Goal: Task Accomplishment & Management: Manage account settings

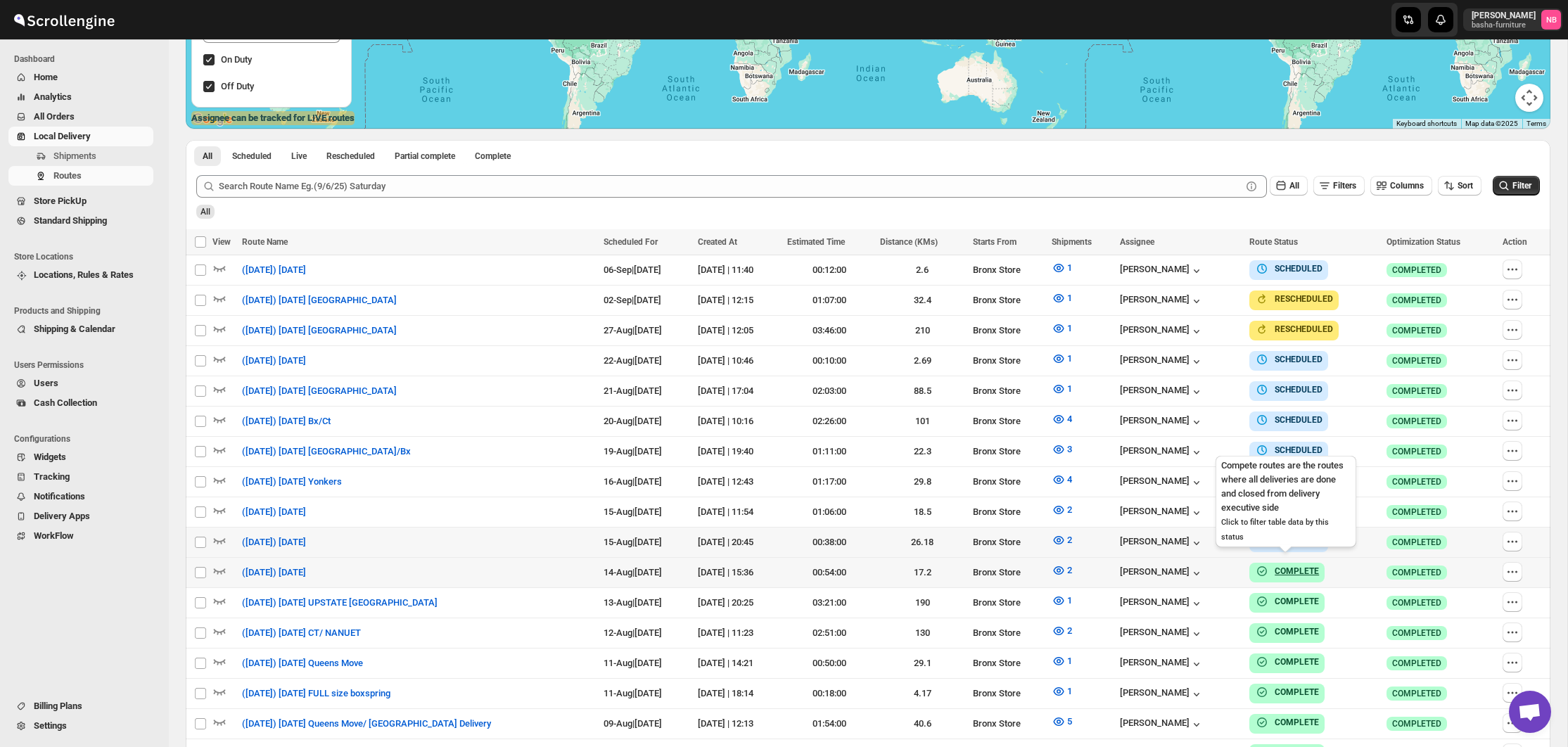
scroll to position [348, 0]
click at [1072, 538] on span "2" at bounding box center [1070, 540] width 5 height 10
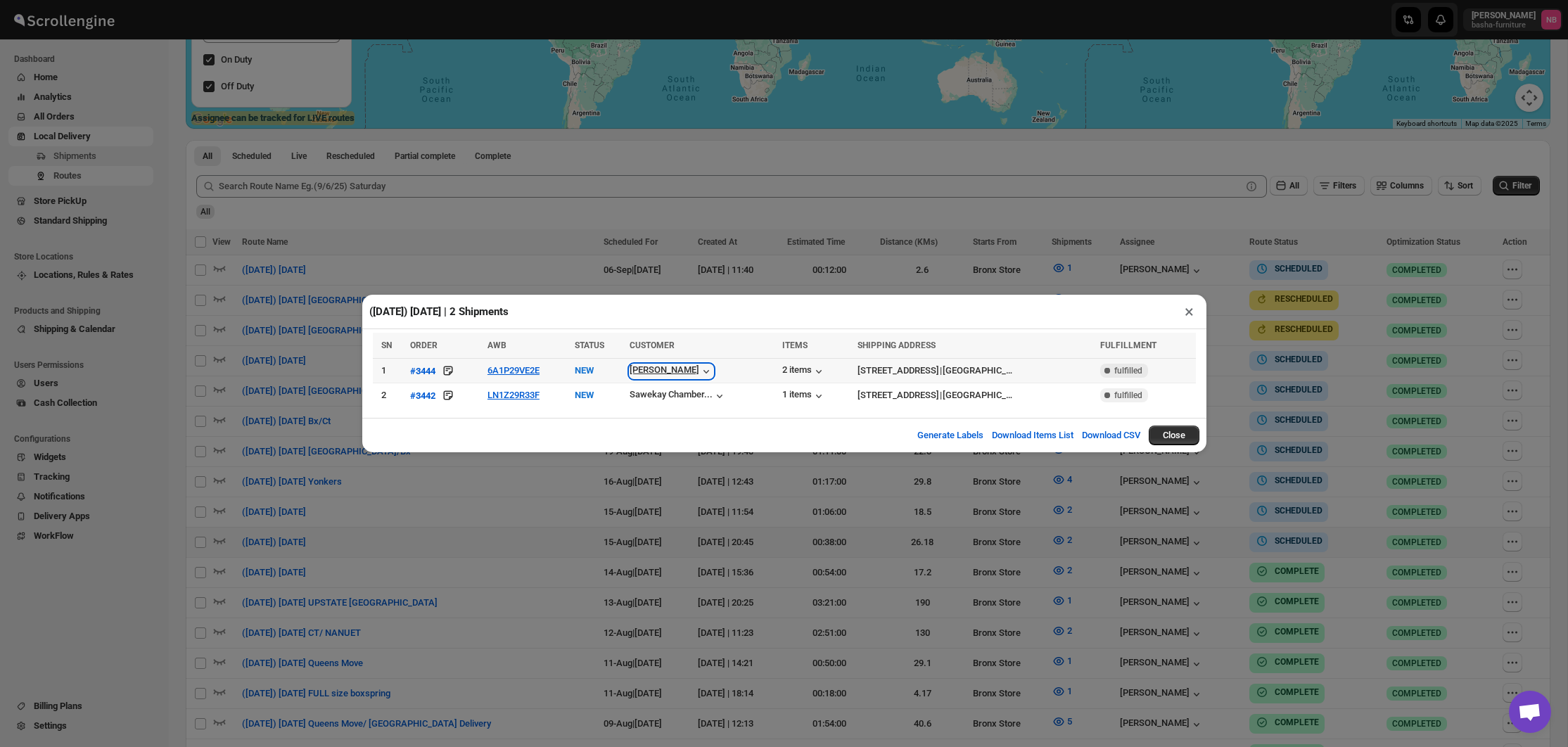
click at [704, 372] on div "[PERSON_NAME]" at bounding box center [671, 371] width 84 height 14
click at [764, 312] on div "([DATE]) [DATE] | 2 Shipments ×" at bounding box center [784, 312] width 844 height 34
click at [727, 393] on icon "button" at bounding box center [719, 396] width 14 height 14
click at [820, 368] on div "2 items" at bounding box center [804, 371] width 44 height 14
click at [909, 370] on div "[STREET_ADDRESS]" at bounding box center [898, 370] width 82 height 14
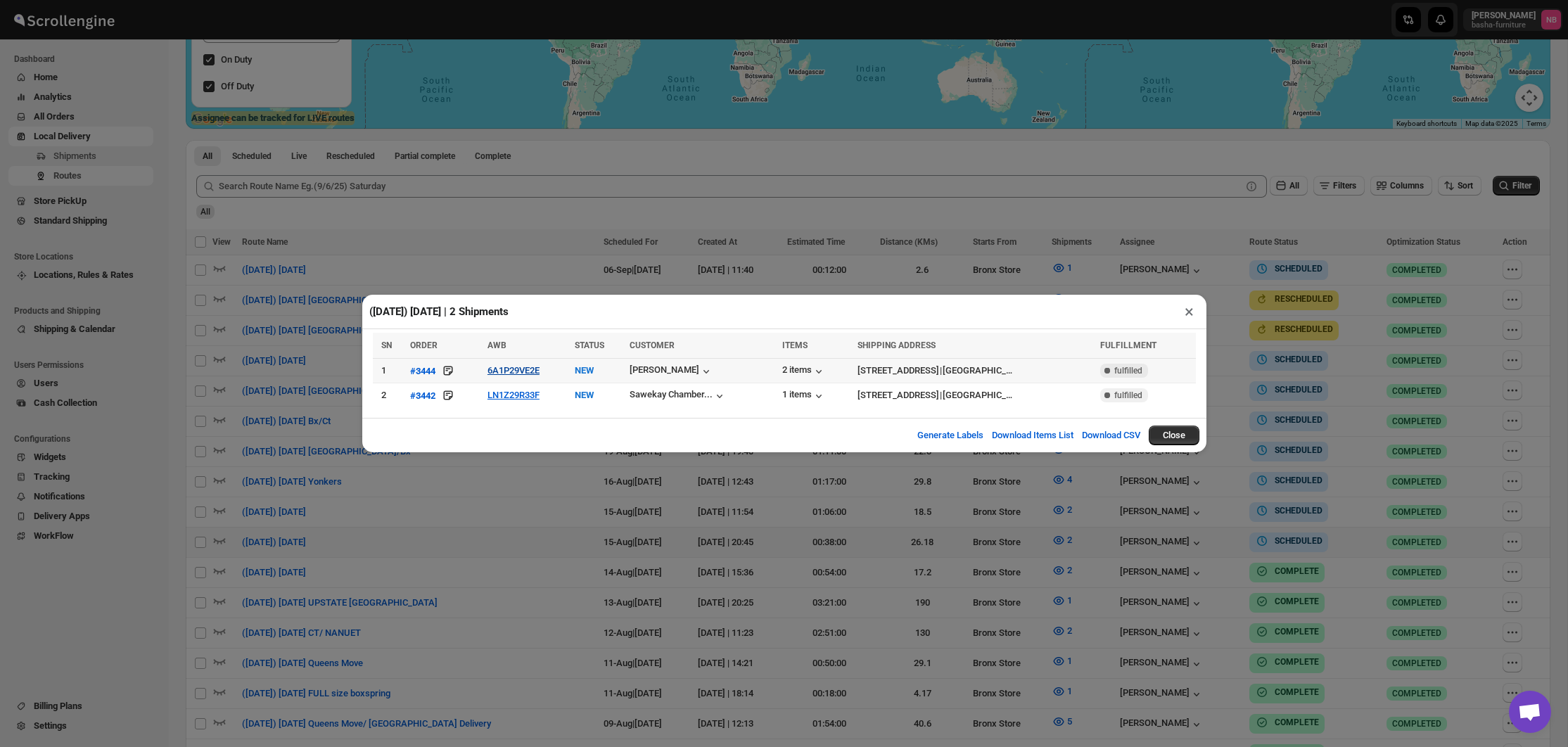
click at [537, 370] on button "6A1P29VE2E" at bounding box center [513, 370] width 52 height 10
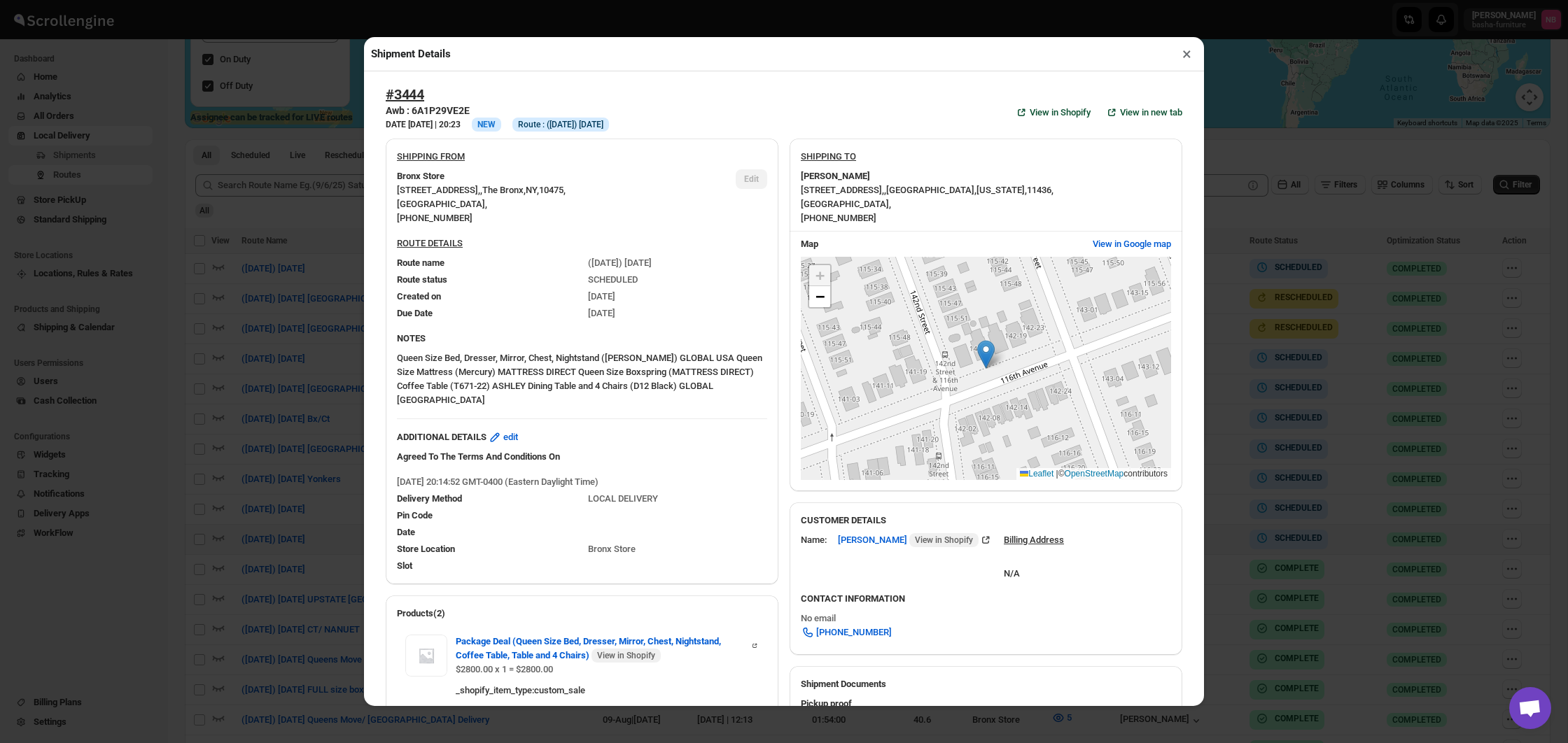
click at [1293, 422] on div "Shipment Details × #3444 Awb : 6A1P29VE2E DATE [DATE] | 20:23 Info NEW Info Rou…" at bounding box center [784, 372] width 1568 height 743
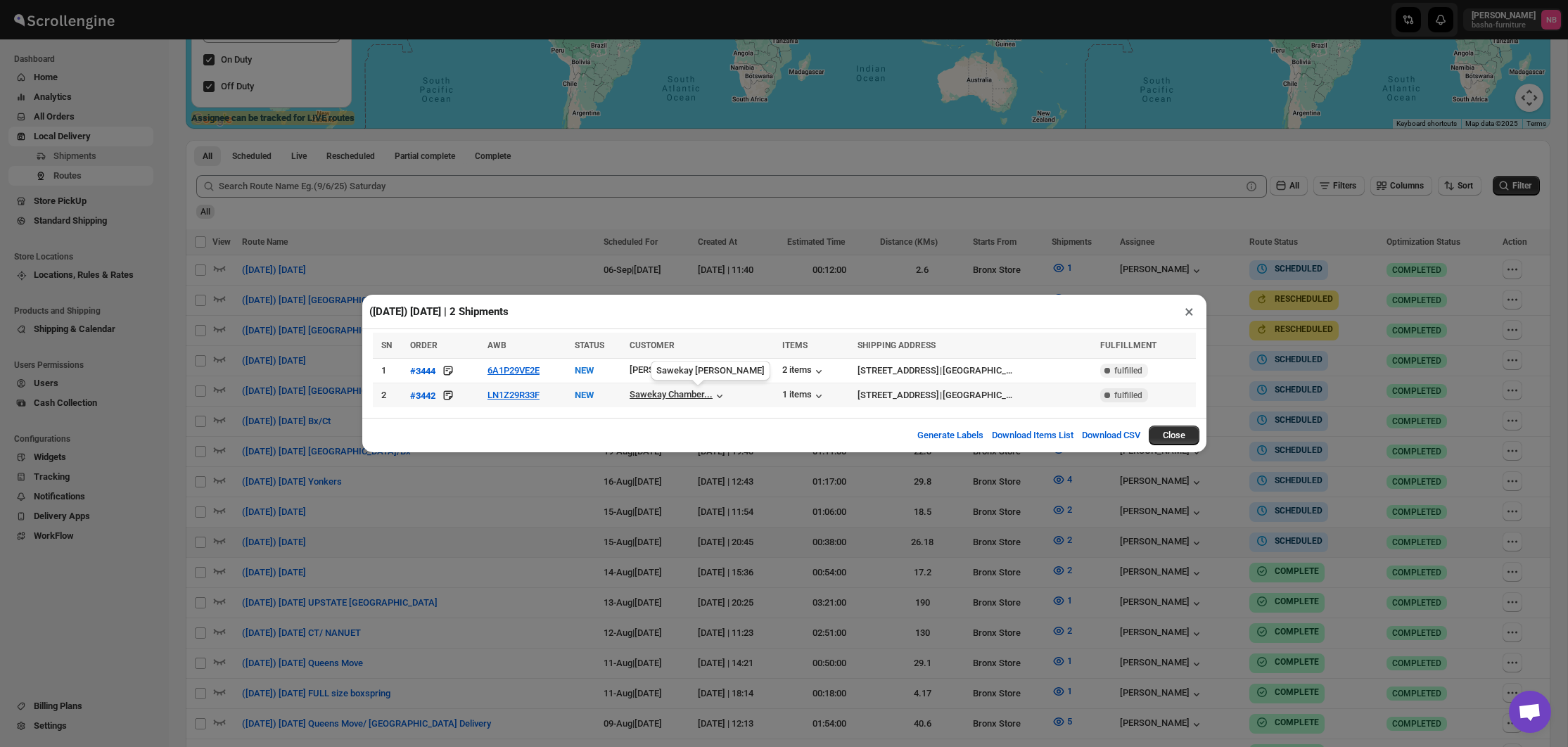
click at [713, 392] on div "Sawekay Chamber..." at bounding box center [671, 394] width 83 height 10
click at [702, 371] on div "[PERSON_NAME]" at bounding box center [671, 371] width 84 height 14
click at [1043, 548] on div "([DATE]) [DATE] | 2 Shipments × SN ORDER AWB STATUS CUSTOMER ITEMS SHIPPING ADD…" at bounding box center [784, 374] width 1568 height 747
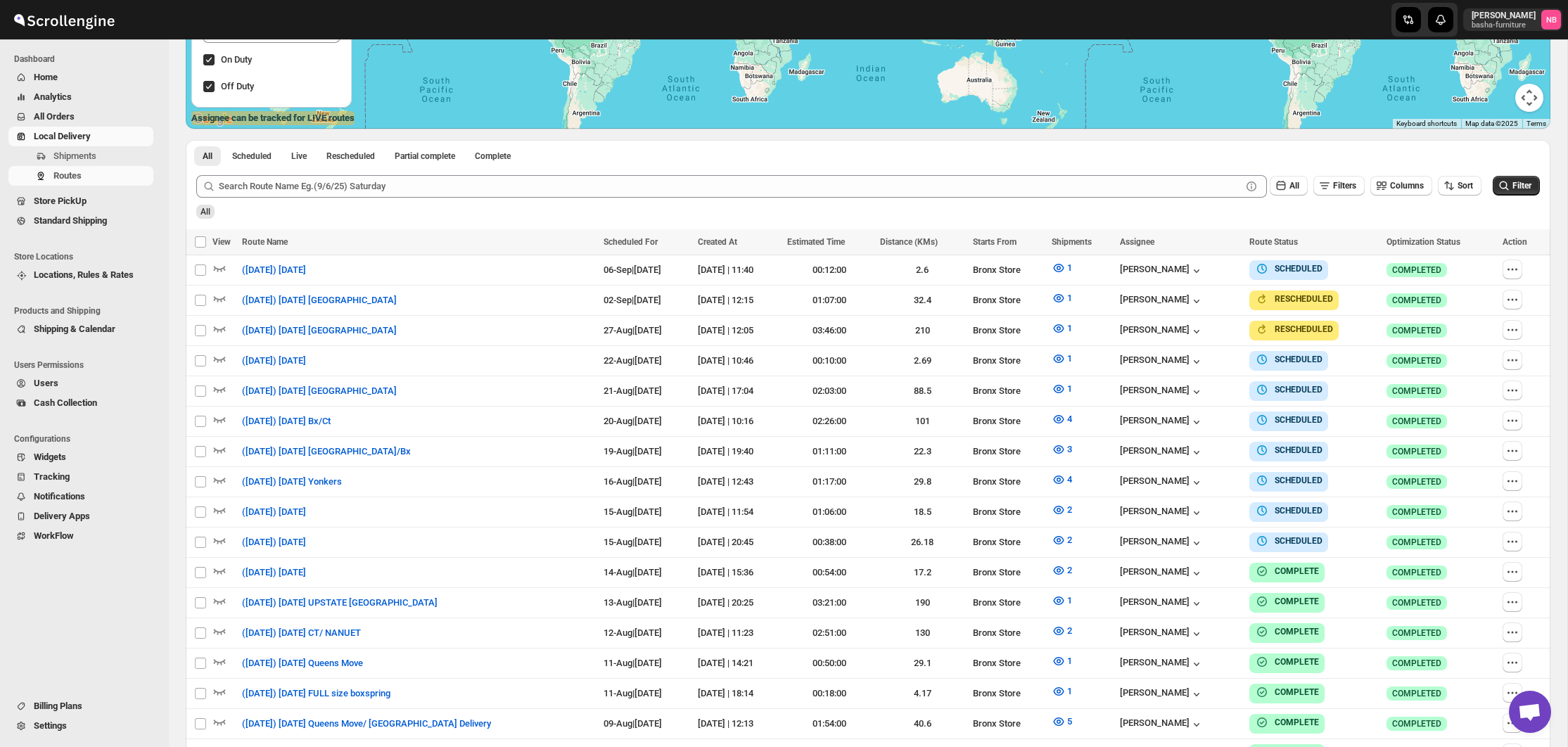
click at [113, 110] on span "All Orders" at bounding box center [92, 116] width 117 height 14
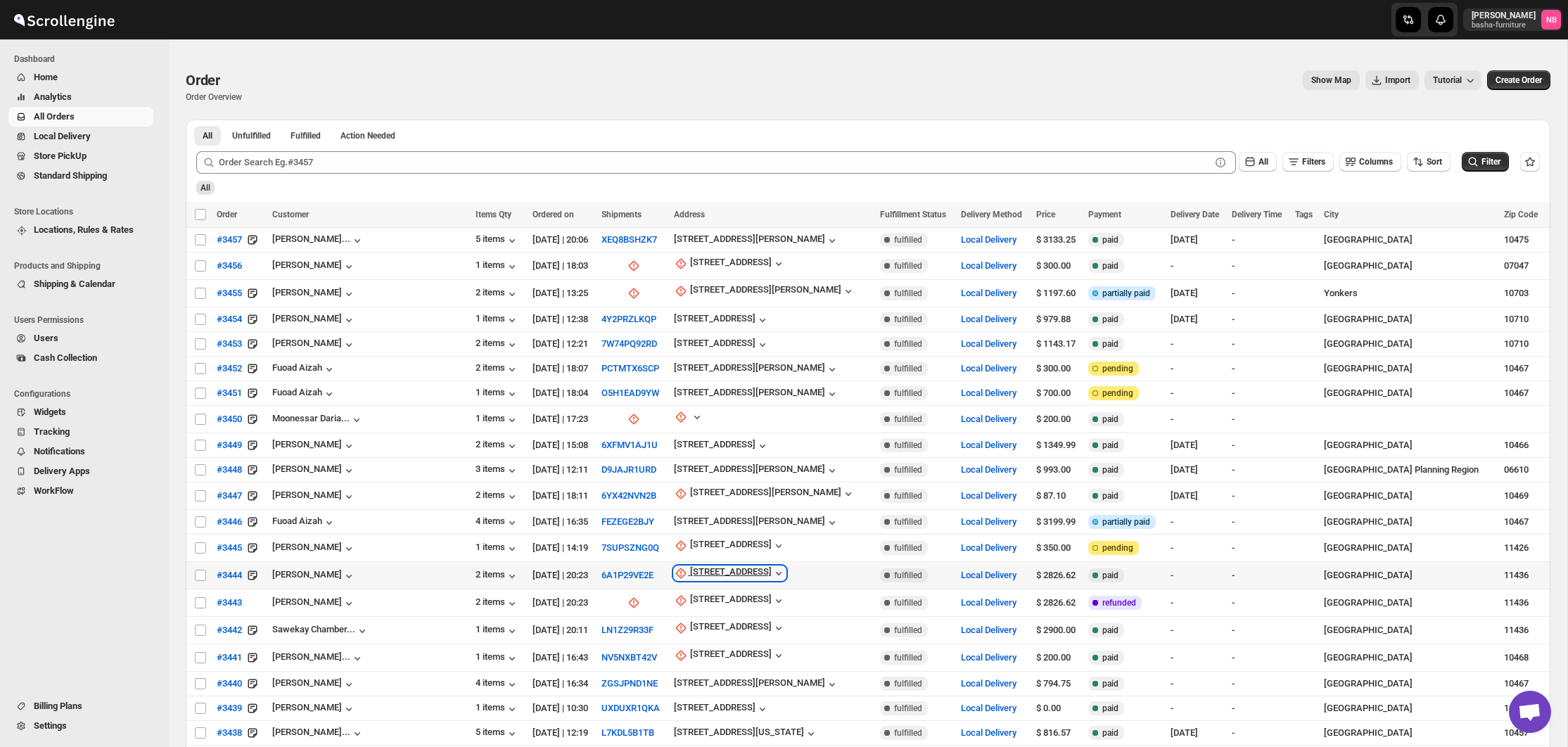
click at [690, 571] on div "[STREET_ADDRESS]" at bounding box center [731, 573] width 82 height 14
click at [662, 642] on span "Update manually" at bounding box center [693, 646] width 67 height 10
select select "US"
select select "[US_STATE]"
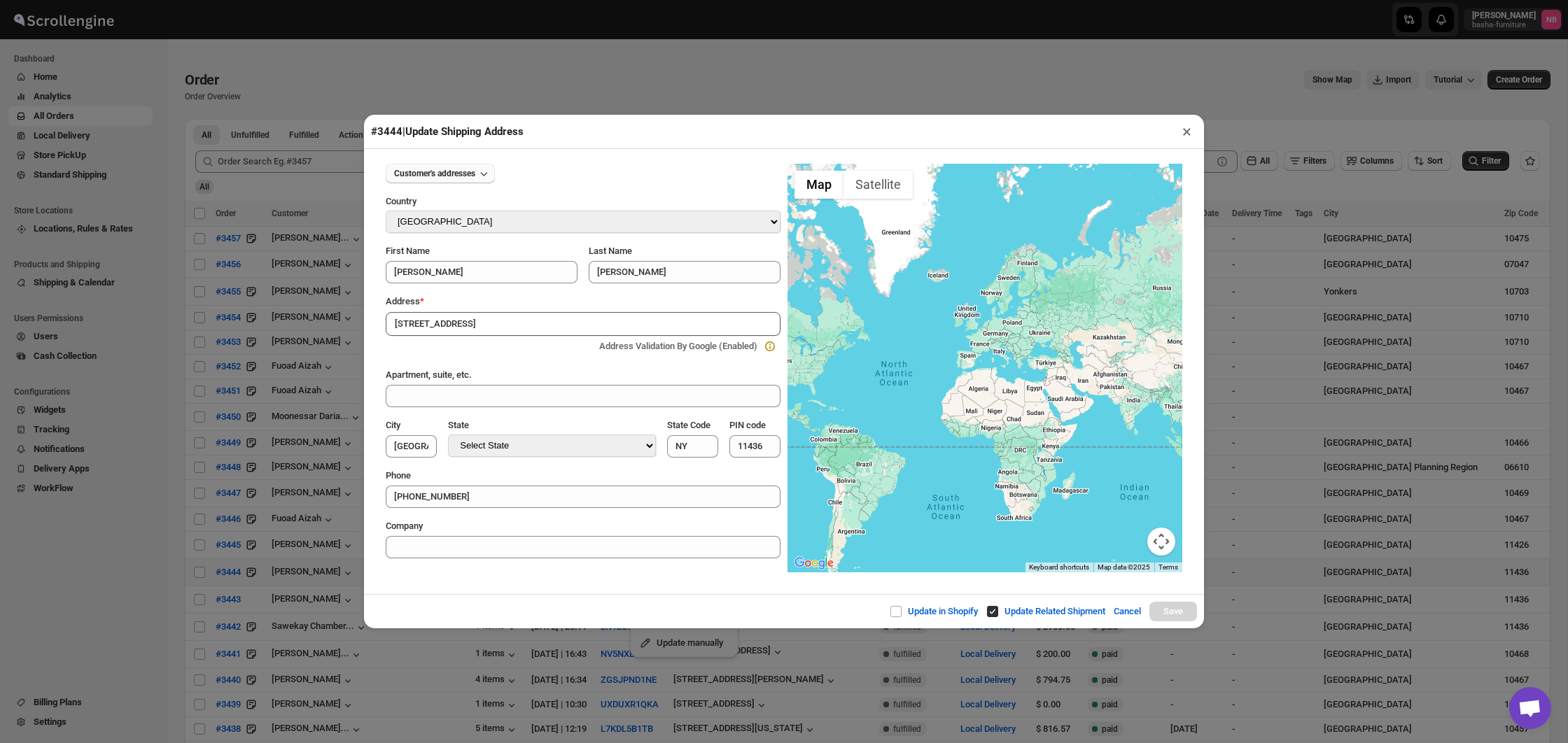
click at [434, 181] on button "Customer's addresses" at bounding box center [440, 173] width 109 height 19
click at [413, 339] on div at bounding box center [491, 346] width 204 height 14
click at [408, 322] on input "[STREET_ADDRESS]" at bounding box center [583, 324] width 395 height 24
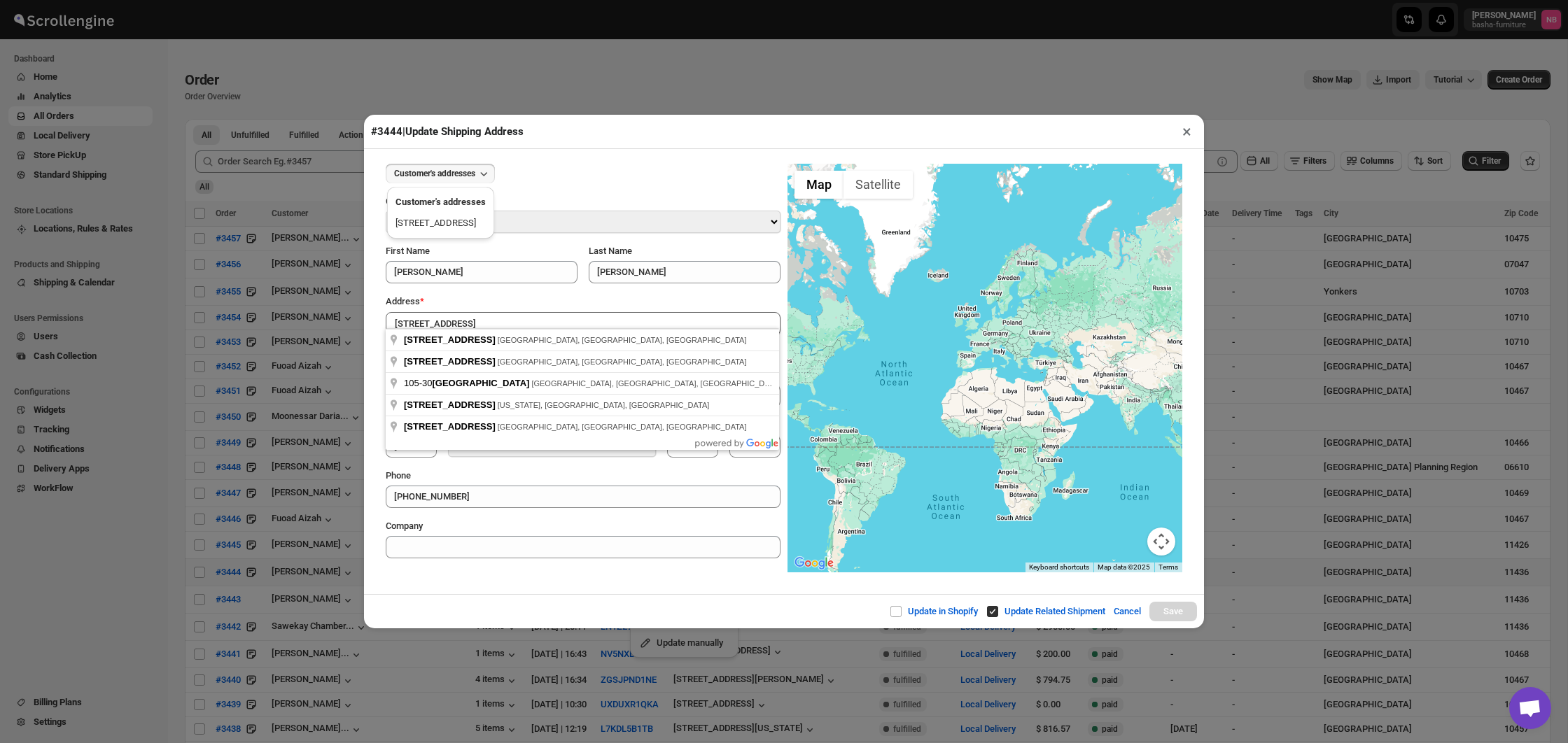
click at [406, 321] on input "[STREET_ADDRESS]" at bounding box center [583, 324] width 395 height 24
type input "[STREET_ADDRESS]"
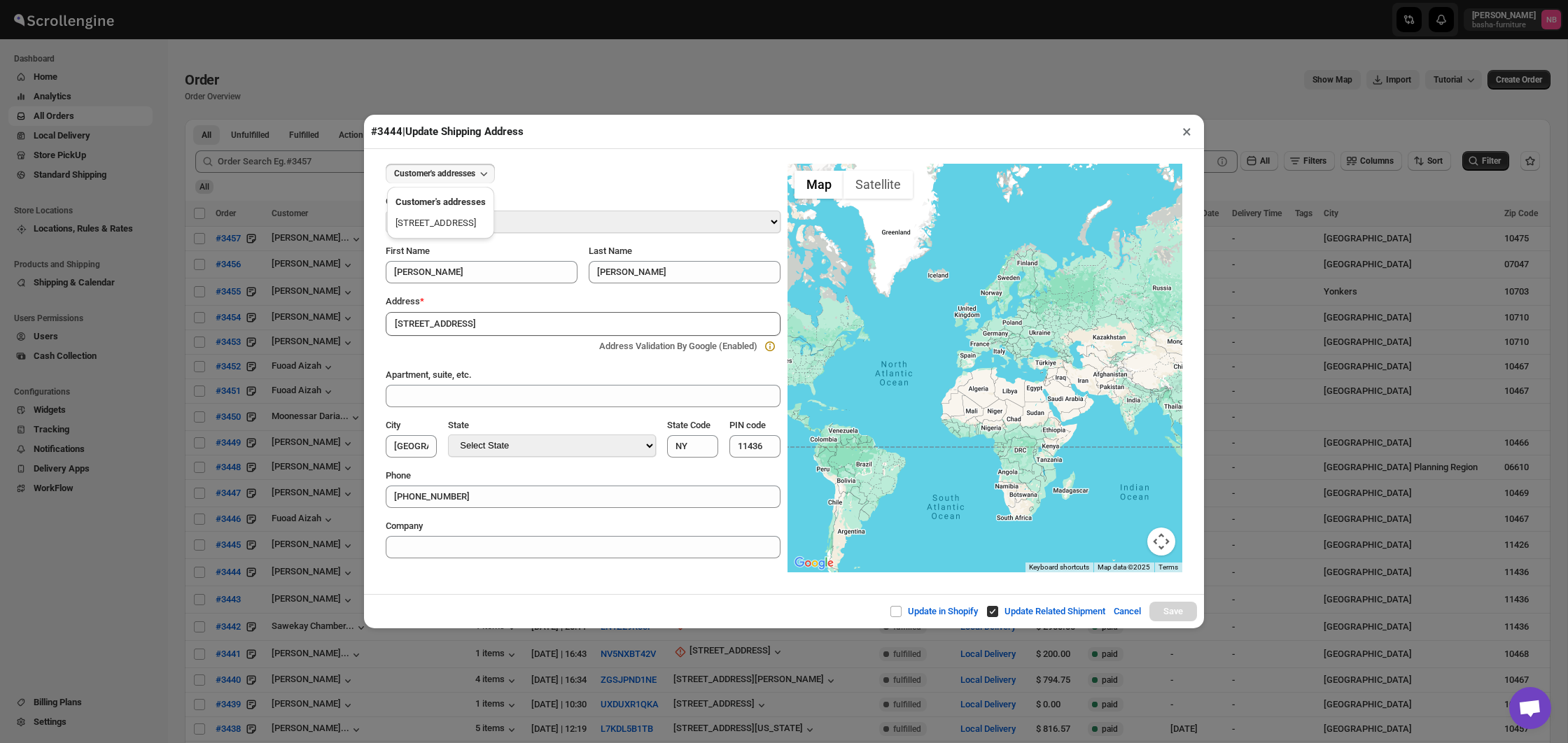
type input "[GEOGRAPHIC_DATA]"
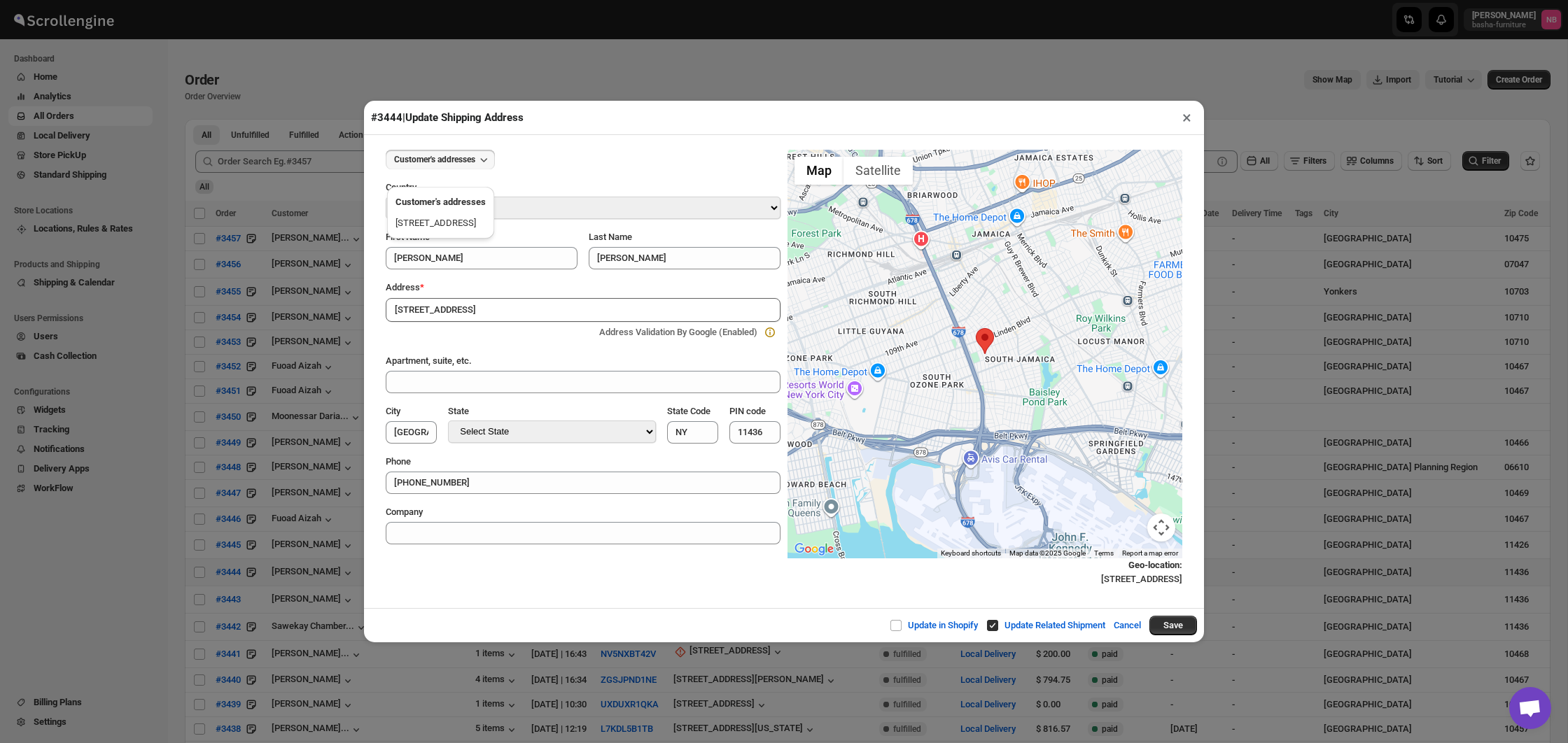
click at [510, 331] on div at bounding box center [491, 332] width 204 height 14
click at [1160, 627] on button "Save" at bounding box center [1173, 625] width 48 height 19
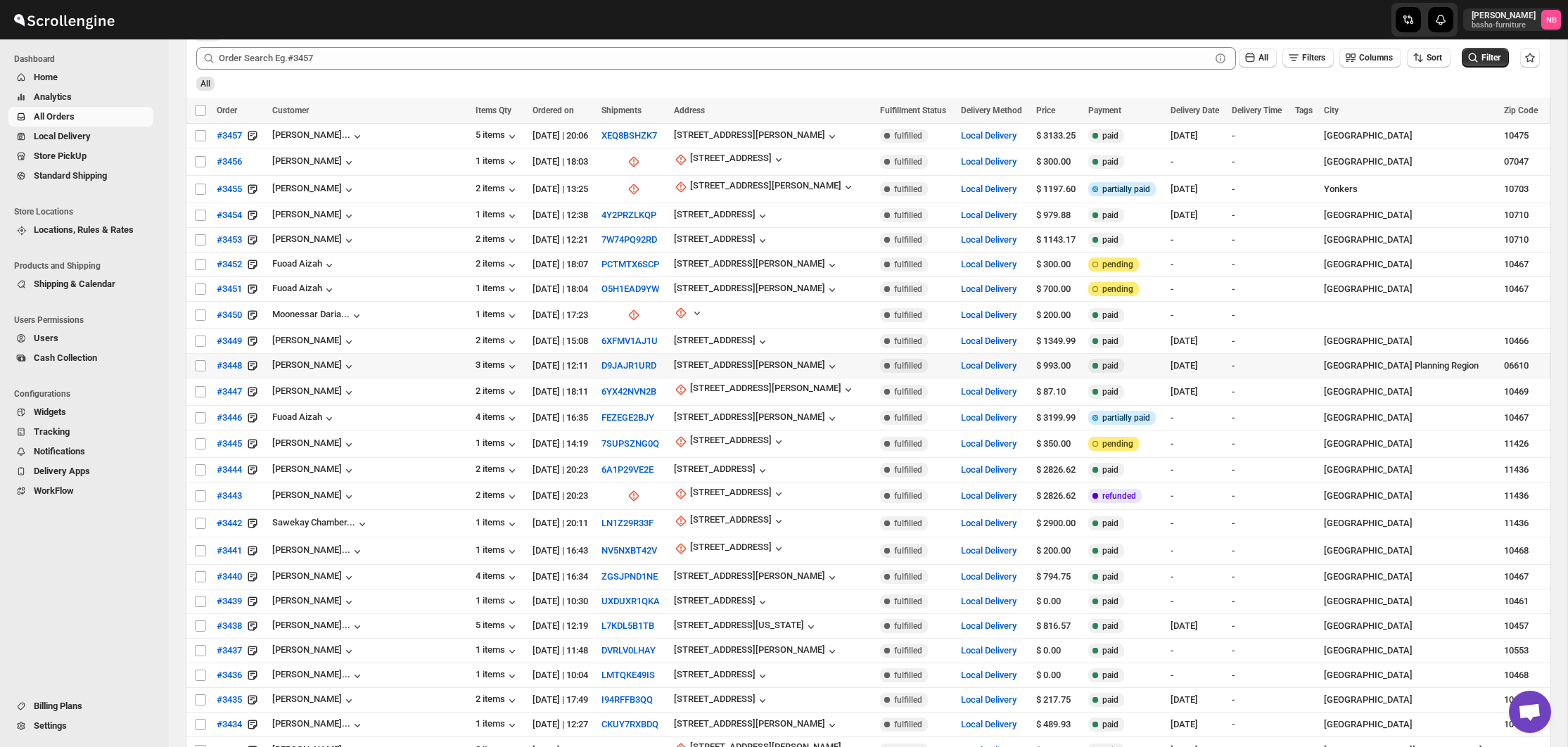
scroll to position [136, 0]
